Goal: Task Accomplishment & Management: Manage account settings

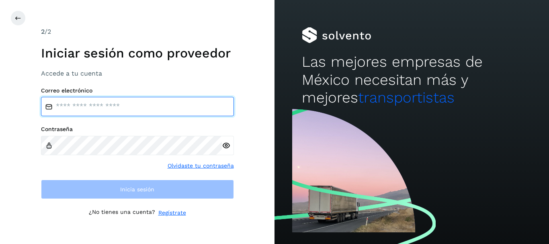
click at [134, 111] on input "email" at bounding box center [137, 106] width 193 height 19
click at [149, 113] on input "email" at bounding box center [137, 106] width 193 height 19
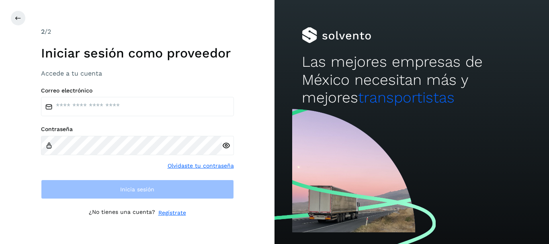
click at [197, 165] on div "Contraseña Olvidaste tu contraseña" at bounding box center [137, 148] width 193 height 44
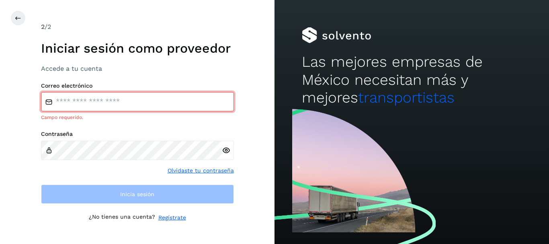
click at [141, 171] on div "Contraseña Olvidaste tu contraseña" at bounding box center [137, 153] width 193 height 44
click at [188, 170] on link "Olvidaste tu contraseña" at bounding box center [201, 170] width 66 height 8
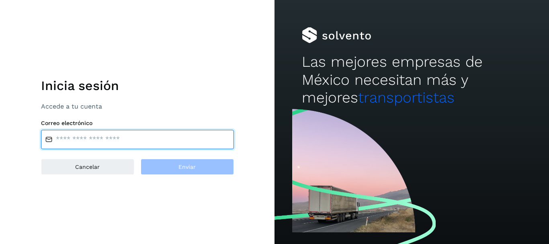
click at [122, 144] on input "email" at bounding box center [137, 139] width 193 height 19
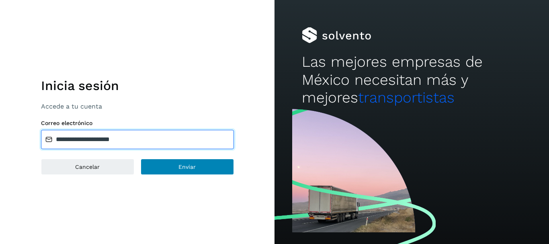
type input "**********"
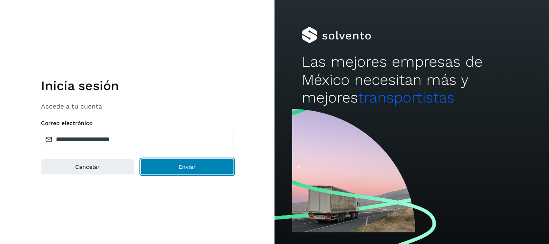
click at [192, 172] on button "Enviar" at bounding box center [187, 167] width 93 height 16
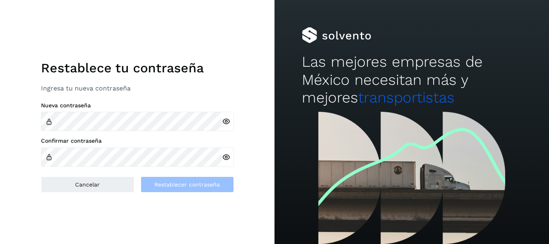
click at [224, 119] on icon at bounding box center [226, 121] width 8 height 8
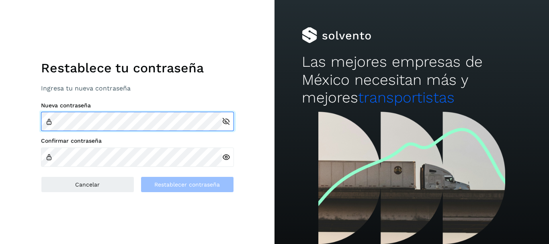
click at [191, 109] on div "Nueva contraseña" at bounding box center [137, 116] width 193 height 29
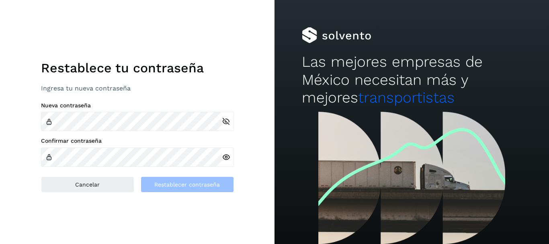
click at [228, 159] on div at bounding box center [228, 157] width 12 height 19
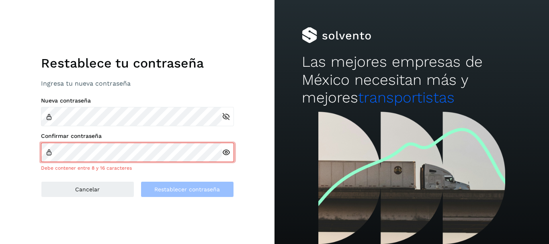
click at [226, 155] on icon at bounding box center [226, 152] width 8 height 8
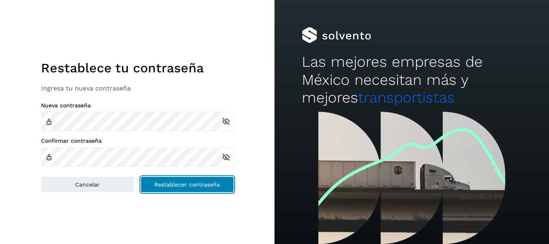
click at [189, 184] on span "Restablecer contraseña" at bounding box center [187, 185] width 66 height 6
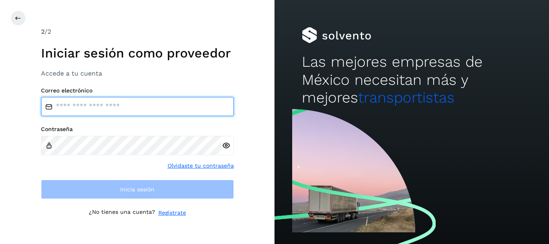
click at [72, 105] on input "email" at bounding box center [137, 106] width 193 height 19
type input "**********"
click at [161, 111] on input "**********" at bounding box center [137, 106] width 193 height 19
drag, startPoint x: 157, startPoint y: 109, endPoint x: 29, endPoint y: 111, distance: 128.7
click at [29, 111] on div "**********" at bounding box center [137, 122] width 275 height 244
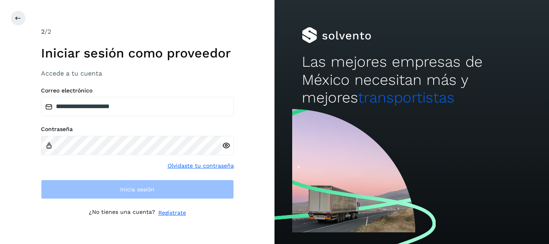
click at [224, 146] on div at bounding box center [228, 145] width 12 height 19
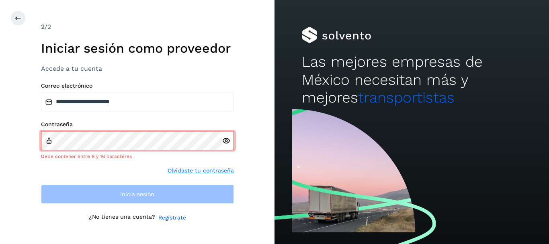
click at [224, 140] on icon at bounding box center [226, 141] width 8 height 8
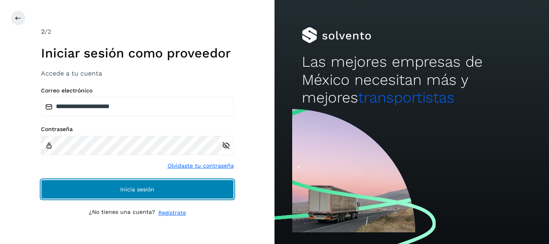
click at [138, 191] on span "Inicia sesión" at bounding box center [137, 190] width 34 height 6
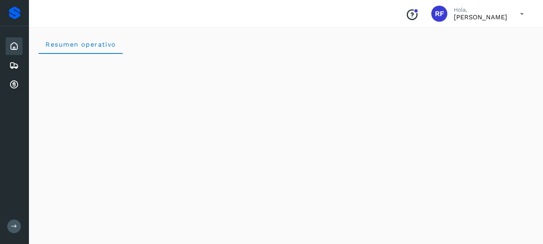
click at [11, 39] on div "Inicio" at bounding box center [14, 46] width 17 height 18
click at [10, 48] on icon at bounding box center [14, 46] width 10 height 10
click at [14, 66] on icon at bounding box center [14, 66] width 10 height 10
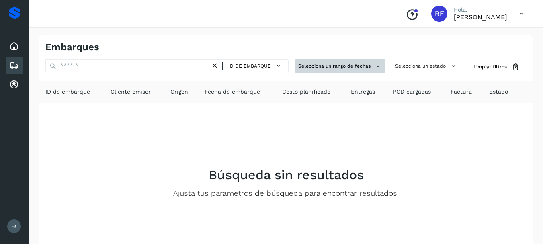
click at [379, 65] on icon at bounding box center [378, 66] width 8 height 8
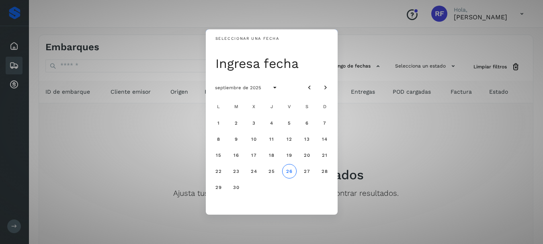
drag, startPoint x: 422, startPoint y: 156, endPoint x: 419, endPoint y: 153, distance: 4.3
click at [422, 156] on div "Seleccionar una fecha Ingresa fecha septiembre de 2025 L M X J V S D 1 2 3 4 5 …" at bounding box center [271, 122] width 543 height 244
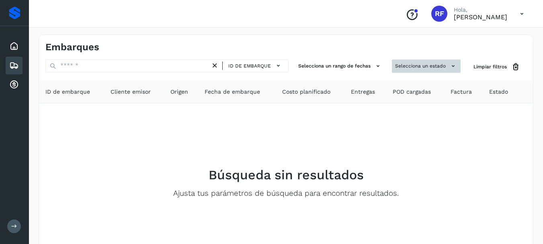
click at [451, 66] on icon at bounding box center [453, 66] width 8 height 8
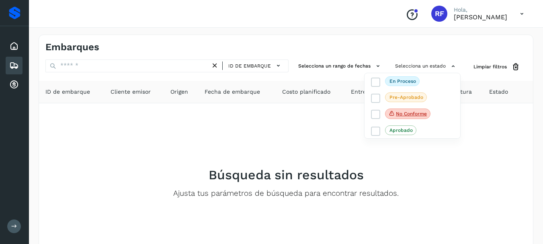
click at [461, 168] on div at bounding box center [271, 122] width 543 height 244
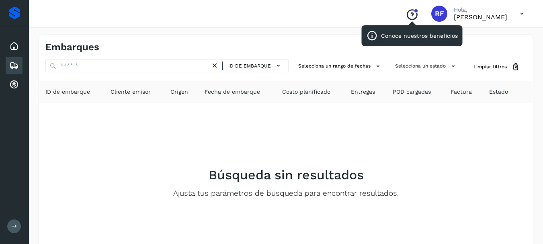
click at [406, 17] on icon "Conoce nuestros beneficios" at bounding box center [412, 14] width 13 height 13
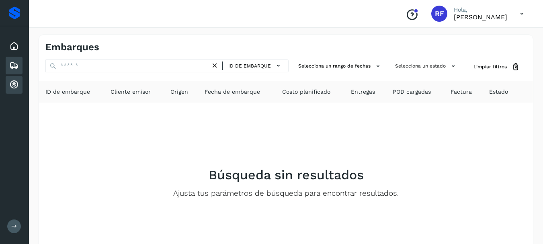
click at [14, 83] on icon at bounding box center [14, 85] width 10 height 10
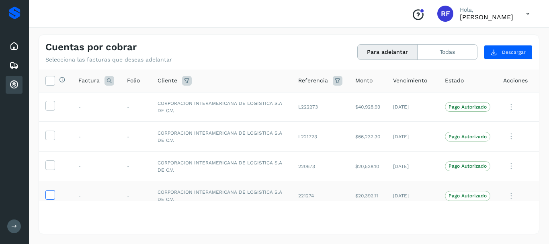
click at [49, 195] on icon at bounding box center [50, 194] width 8 height 8
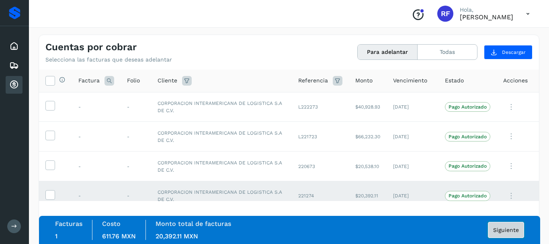
click at [500, 232] on span "Siguiente" at bounding box center [506, 230] width 26 height 6
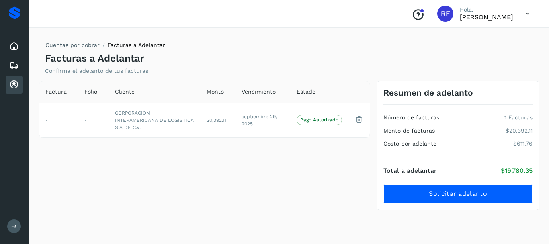
click at [11, 84] on icon at bounding box center [14, 85] width 10 height 10
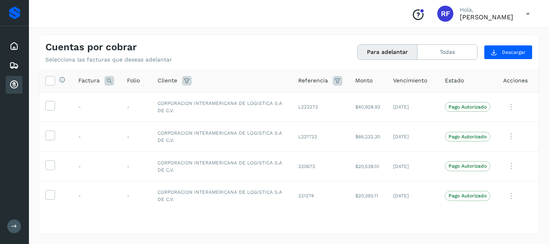
click at [526, 14] on icon at bounding box center [528, 14] width 16 height 16
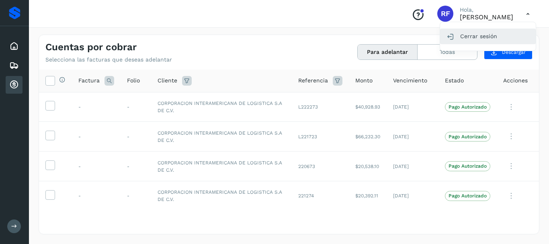
click at [473, 38] on div "Cerrar sesión" at bounding box center [488, 36] width 96 height 15
